Goal: Information Seeking & Learning: Find specific page/section

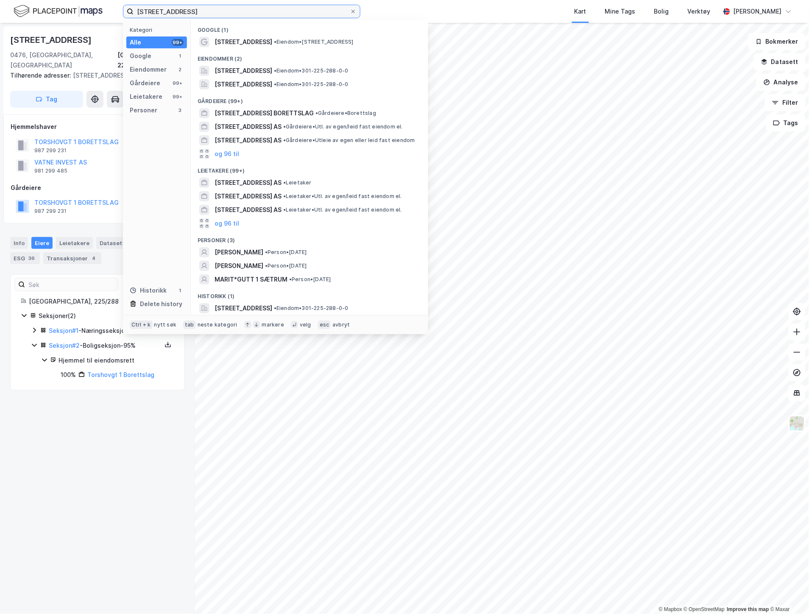
drag, startPoint x: 193, startPoint y: 14, endPoint x: 90, endPoint y: 5, distance: 103.5
click at [90, 5] on div "[STREET_ADDRESS] Kategori Alle 99+ Google 1 Eiendommer 2 Gårdeiere 99+ Leietake…" at bounding box center [404, 11] width 809 height 23
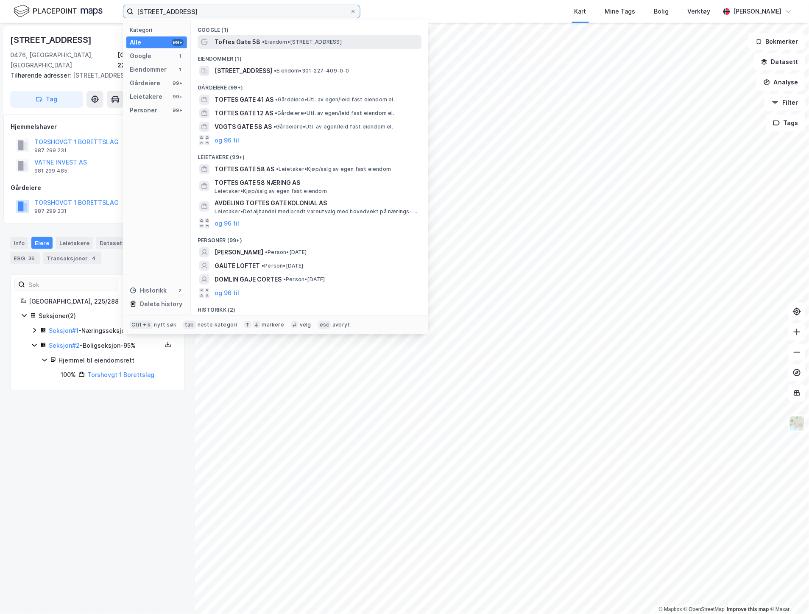
type input "[STREET_ADDRESS]"
click at [242, 41] on span "Toftes Gate 58" at bounding box center [238, 42] width 46 height 10
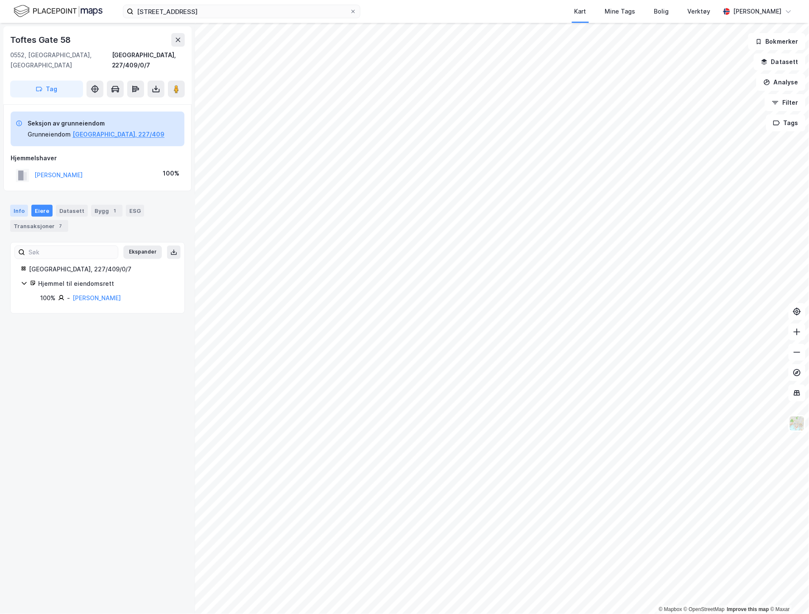
click at [17, 205] on div "Info" at bounding box center [19, 211] width 18 height 12
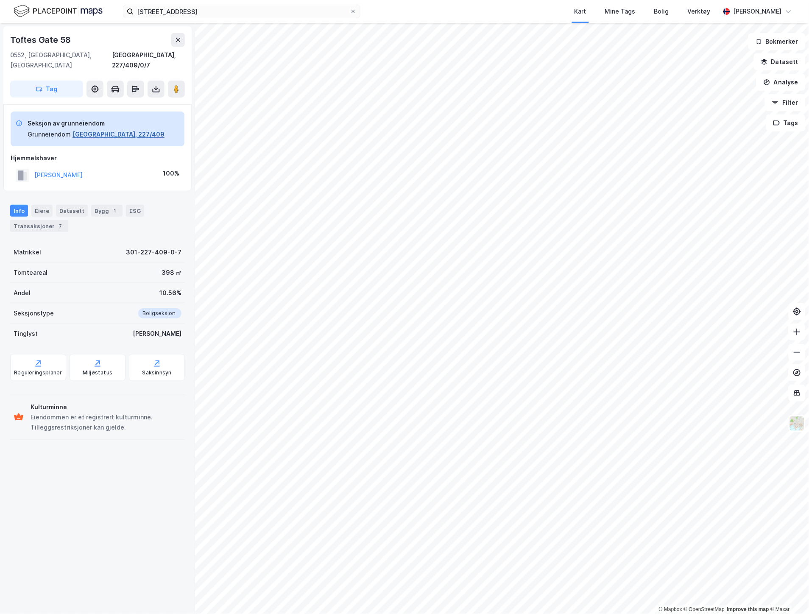
click at [82, 129] on button "[GEOGRAPHIC_DATA], 227/409" at bounding box center [119, 134] width 92 height 10
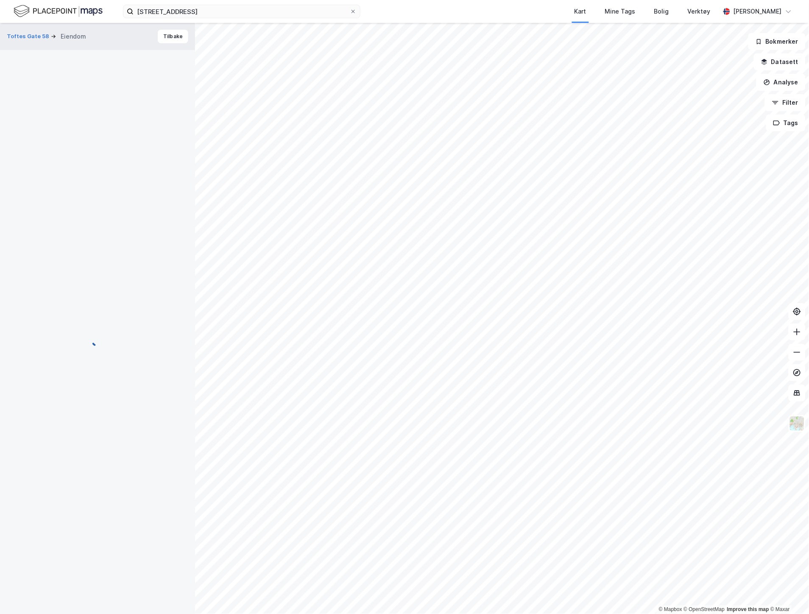
scroll to position [3, 0]
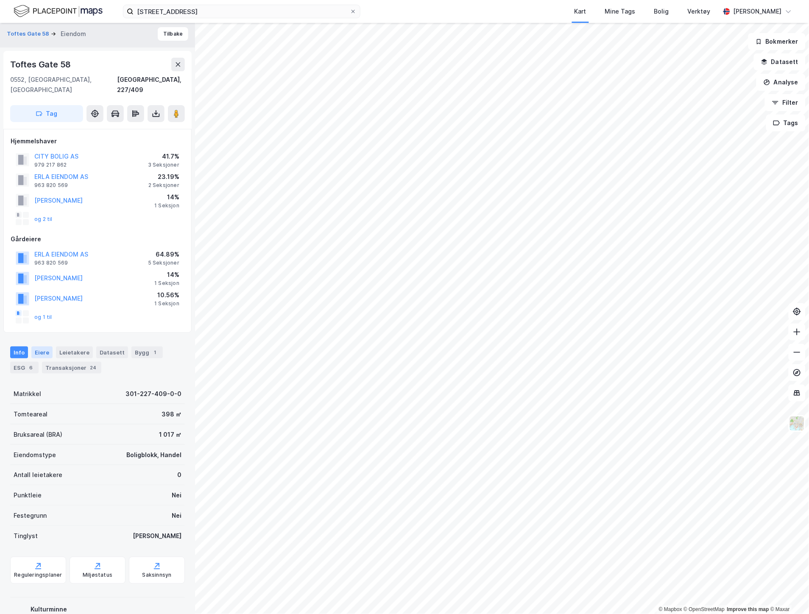
click at [38, 346] on div "Eiere" at bounding box center [41, 352] width 21 height 12
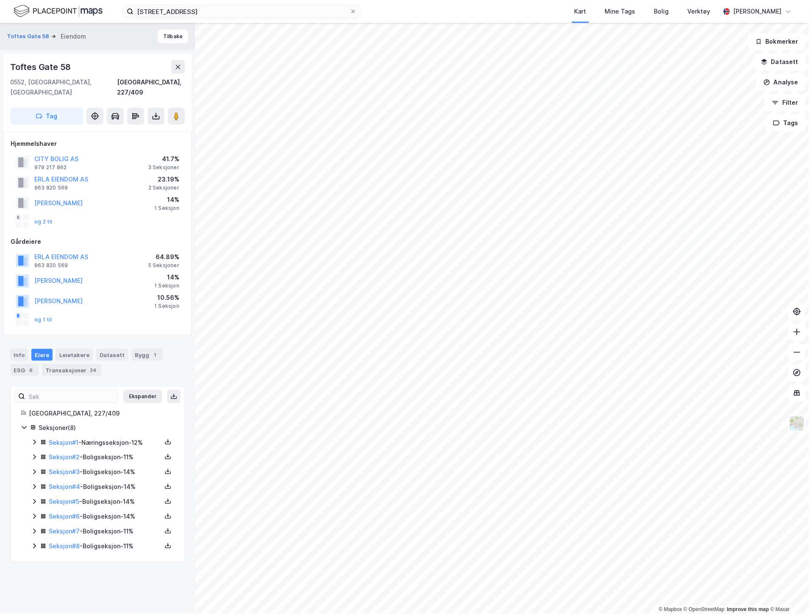
click at [31, 388] on icon at bounding box center [34, 442] width 7 height 7
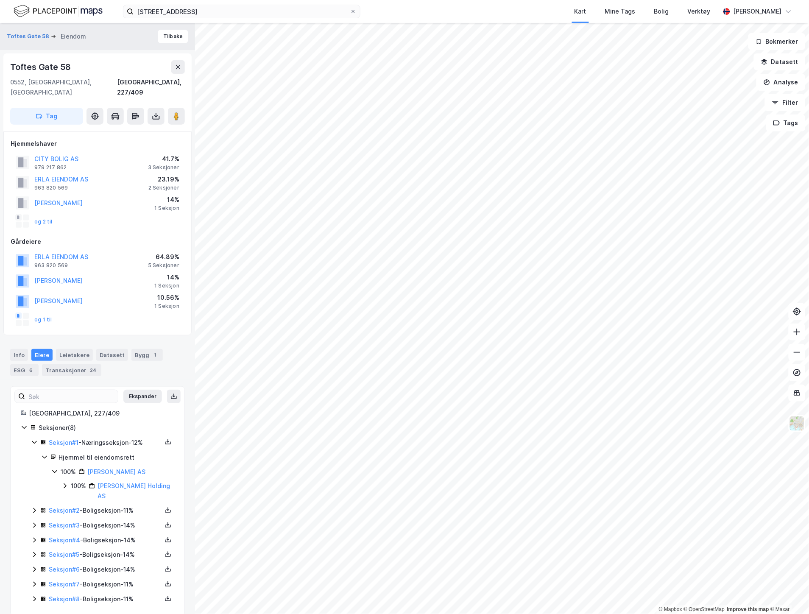
scroll to position [3, 0]
